Goal: Answer question/provide support

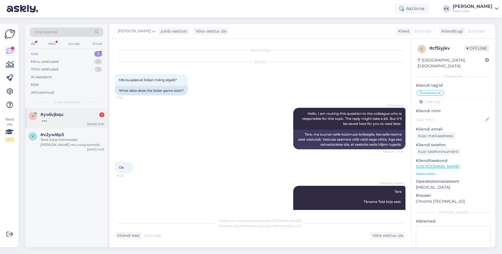
scroll to position [393, 0]
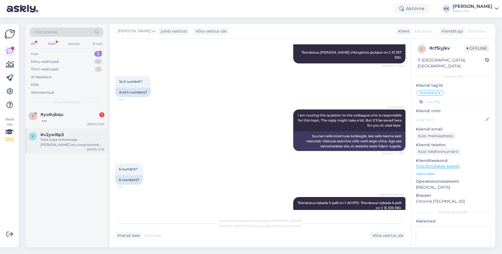
click at [66, 137] on div "#v2ywl6p3" at bounding box center [72, 134] width 64 height 5
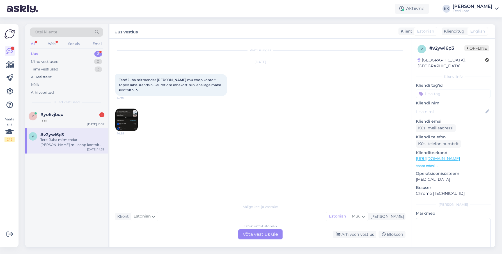
scroll to position [0, 0]
click at [63, 121] on div at bounding box center [72, 119] width 64 height 5
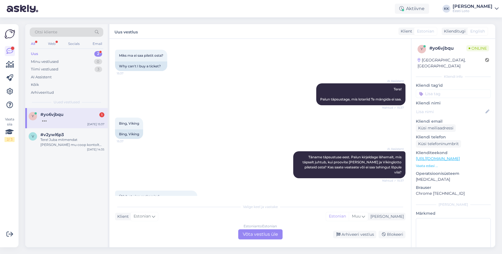
scroll to position [42, 0]
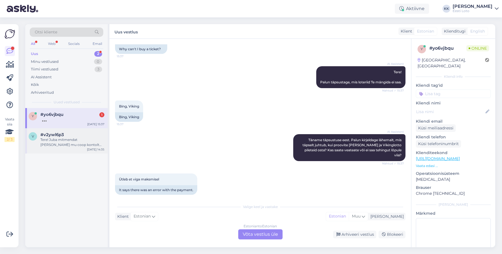
click at [68, 144] on div "Tere! Juba mitmendat [PERSON_NAME] mu coop kontolt topelt raha. Kandsin 5 eurot…" at bounding box center [72, 142] width 64 height 10
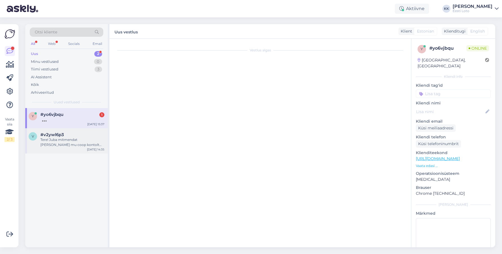
scroll to position [0, 0]
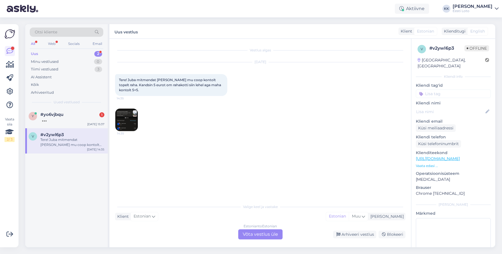
click at [126, 115] on img at bounding box center [126, 120] width 22 height 22
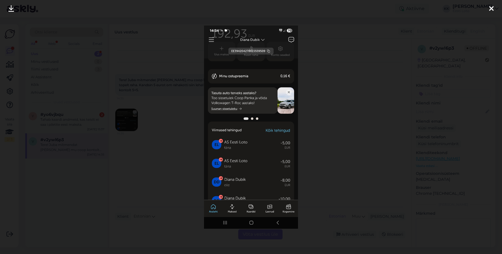
click at [492, 8] on icon at bounding box center [491, 8] width 4 height 7
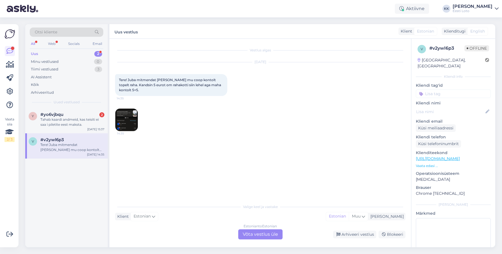
click at [268, 234] on div "Estonian to Estonian Võta vestlus üle" at bounding box center [260, 234] width 44 height 10
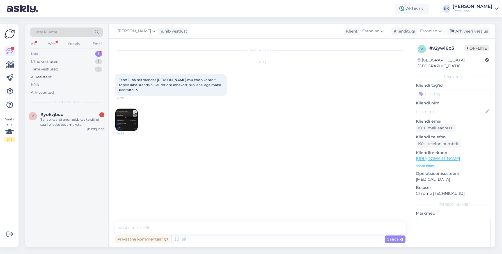
click at [437, 89] on input at bounding box center [453, 93] width 75 height 8
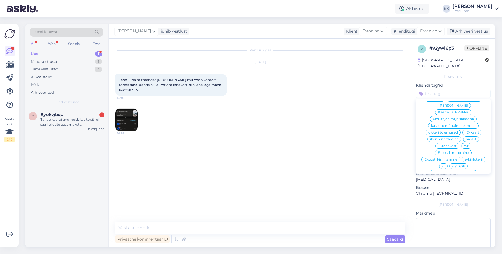
scroll to position [180, 0]
click at [455, 143] on span "E-rahakott" at bounding box center [447, 144] width 18 height 3
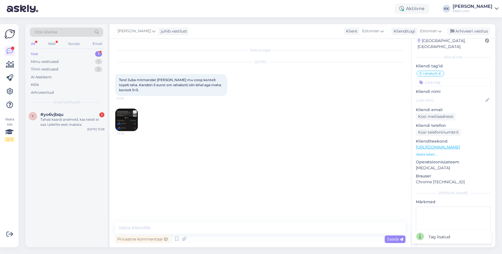
scroll to position [31, 0]
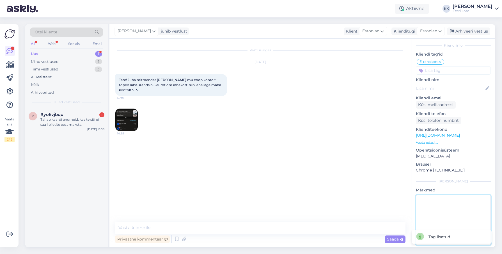
click at [454, 208] on textarea at bounding box center [453, 220] width 75 height 50
type textarea "suheldud telefoni teel"
click at [476, 31] on div "Arhiveeri vestlus" at bounding box center [468, 31] width 43 height 8
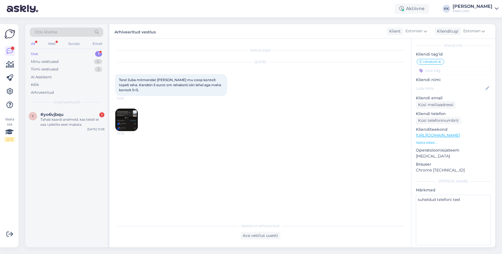
scroll to position [0, 0]
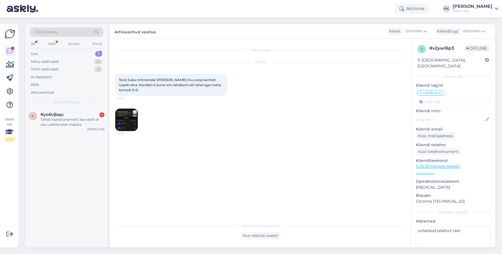
click at [440, 48] on div "# v2ywl6p3" at bounding box center [446, 48] width 35 height 7
copy div "#"
